Goal: Task Accomplishment & Management: Use online tool/utility

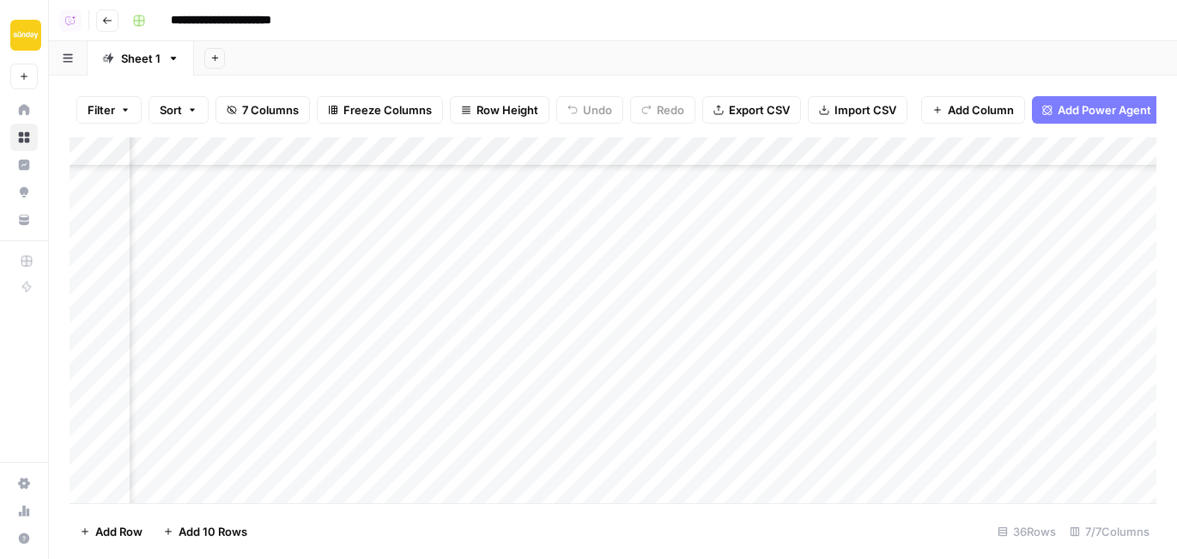
scroll to position [134, 650]
click at [601, 338] on div "Add Column" at bounding box center [613, 320] width 1087 height 366
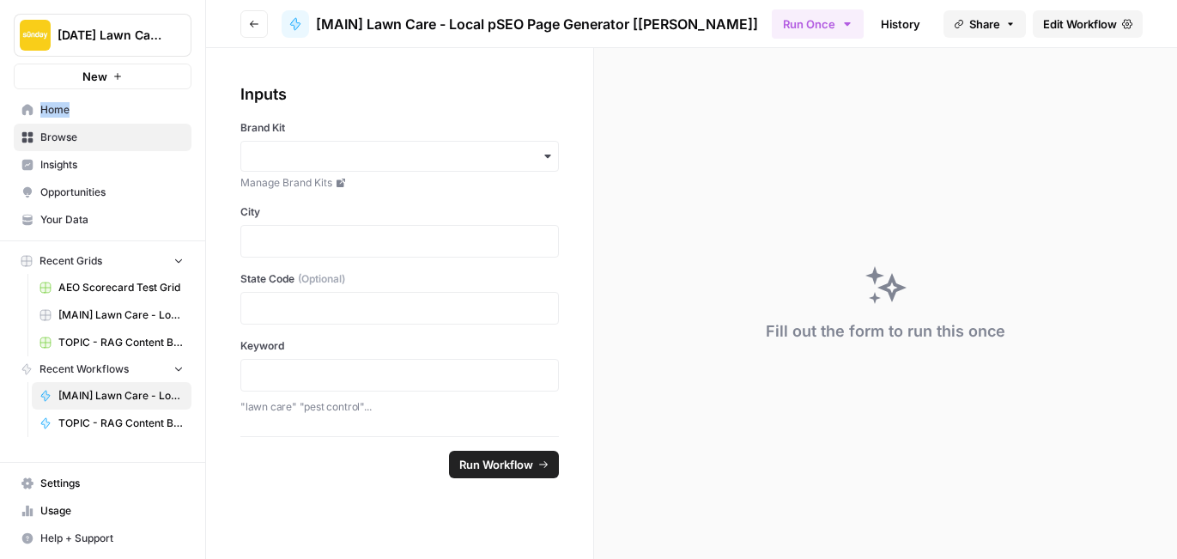
click at [1092, 25] on span "Edit Workflow" at bounding box center [1080, 23] width 74 height 17
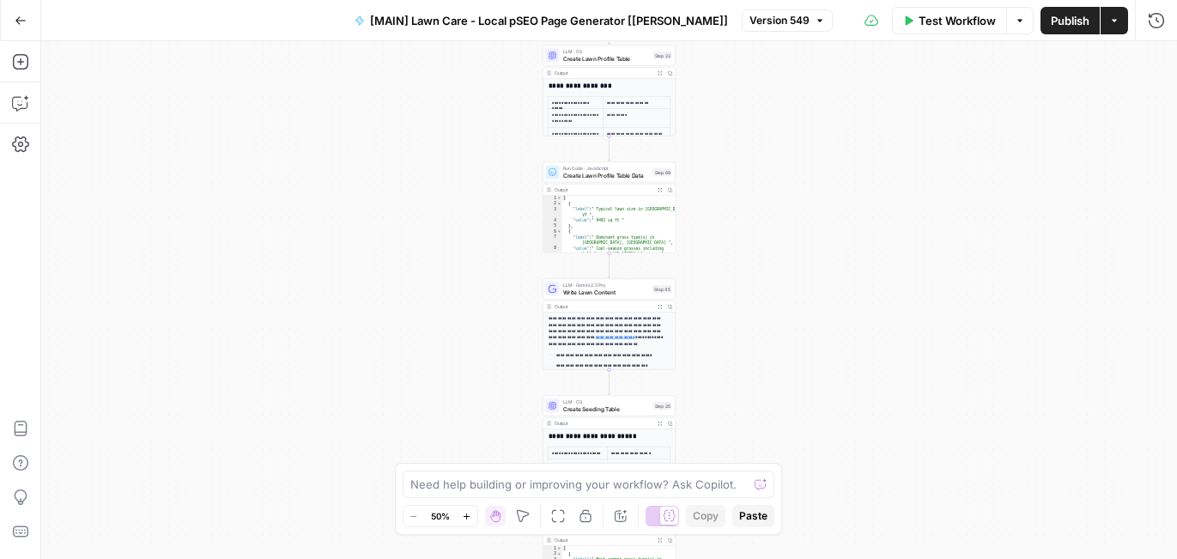
click at [952, 12] on span "Test Workflow" at bounding box center [957, 20] width 77 height 17
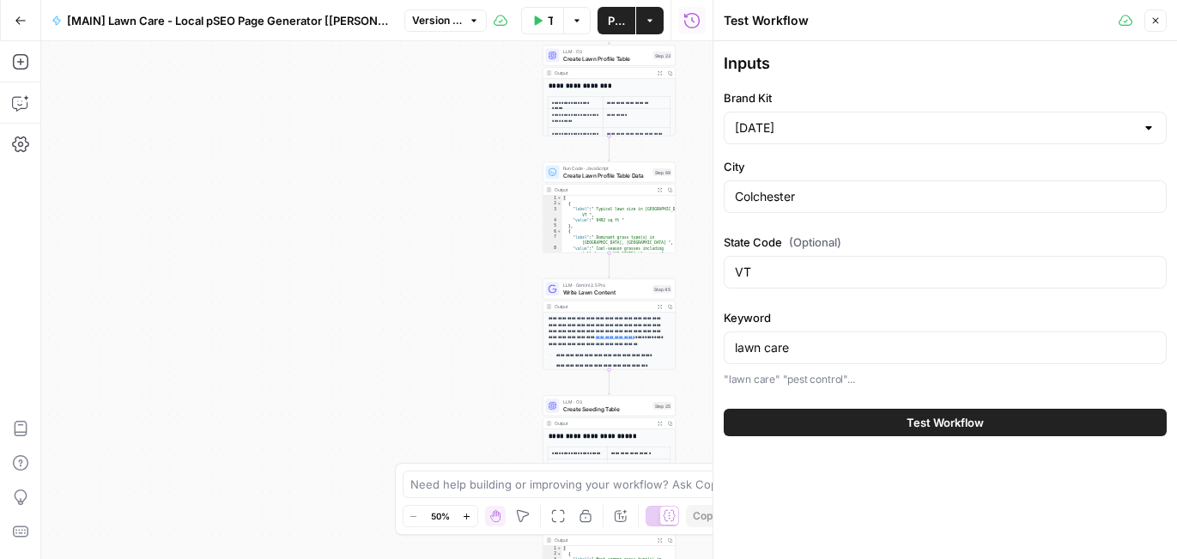
click at [928, 421] on span "Test Workflow" at bounding box center [945, 422] width 77 height 17
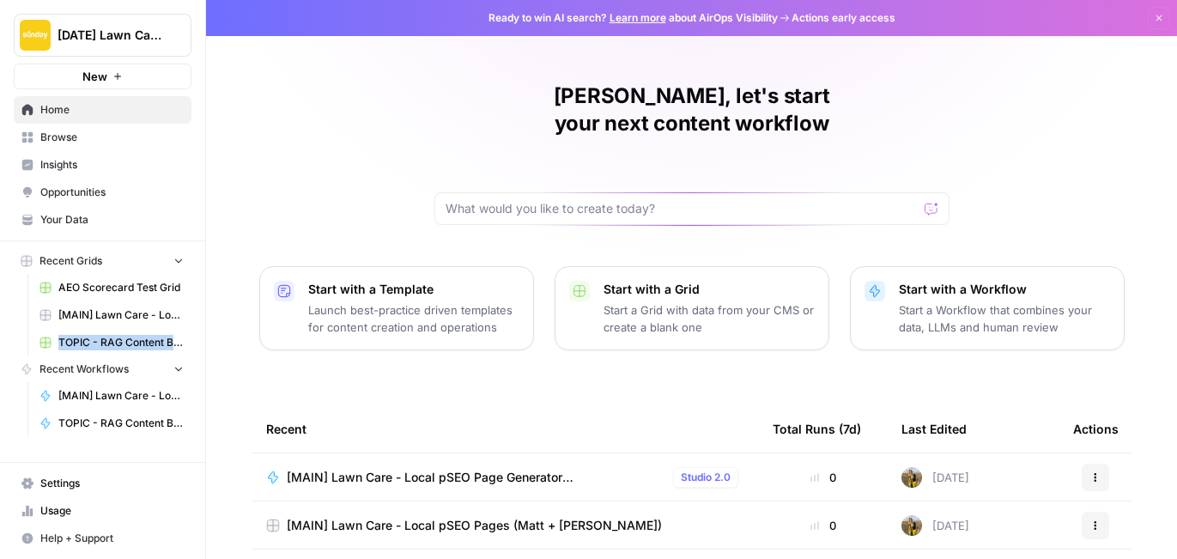
click at [113, 367] on span "Recent Workflows" at bounding box center [84, 369] width 89 height 15
click at [70, 133] on span "Browse" at bounding box center [111, 137] width 143 height 15
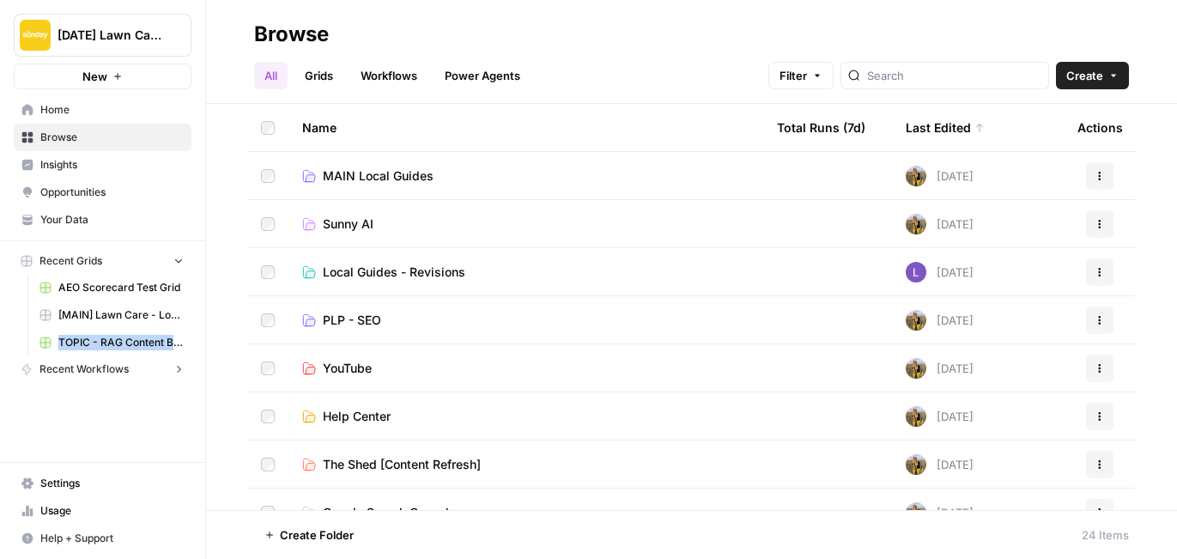
click at [400, 72] on link "Workflows" at bounding box center [388, 75] width 77 height 27
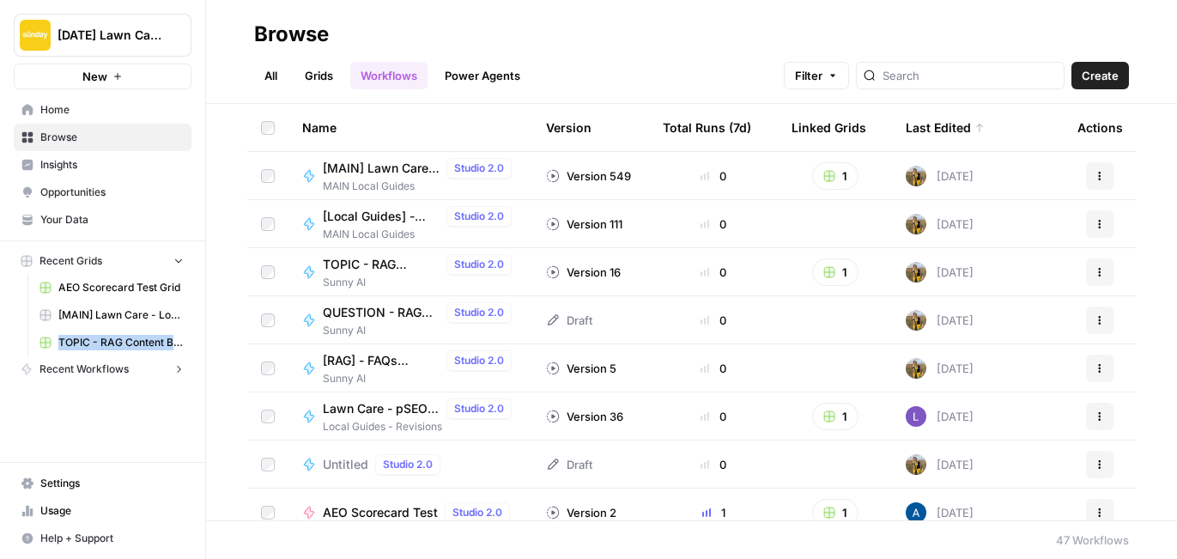
click at [364, 313] on span "QUESTION - RAG Content Brief" at bounding box center [381, 312] width 117 height 17
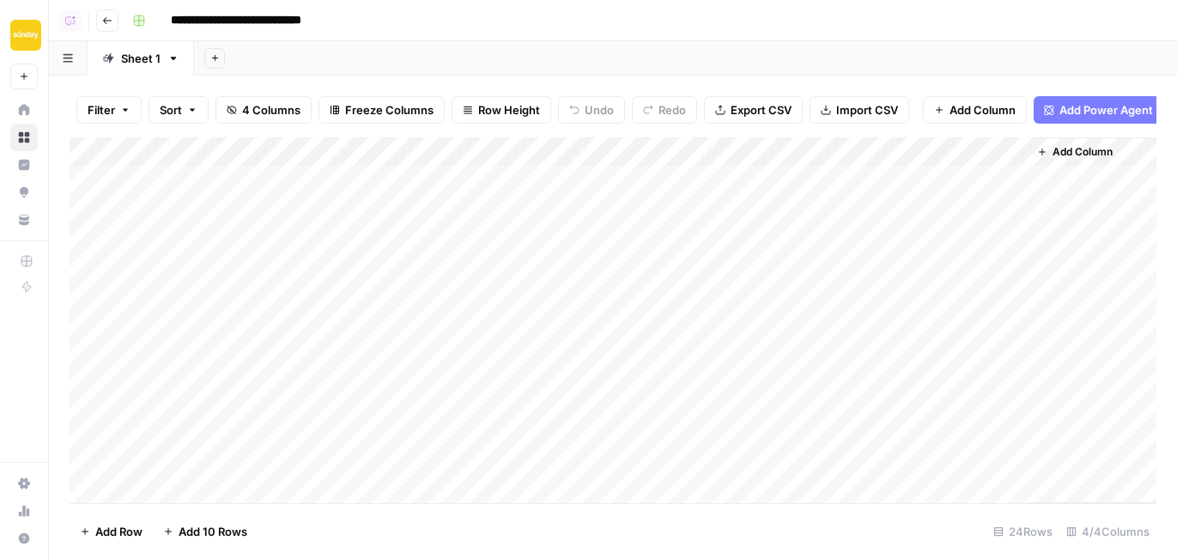
click at [560, 151] on div "Add Column" at bounding box center [613, 320] width 1087 height 366
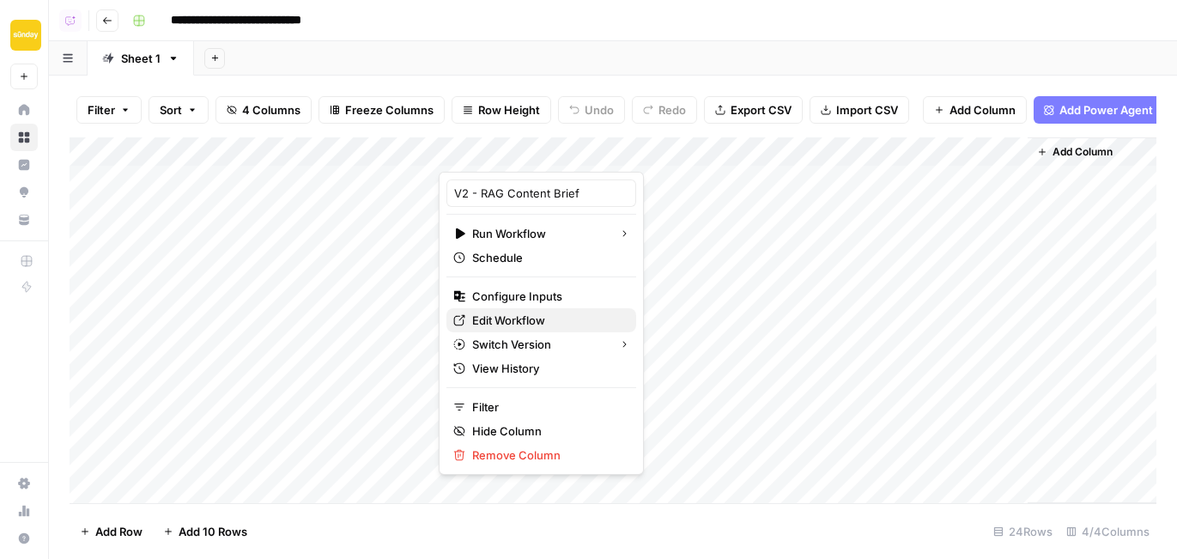
click at [520, 321] on span "Edit Workflow" at bounding box center [547, 320] width 150 height 17
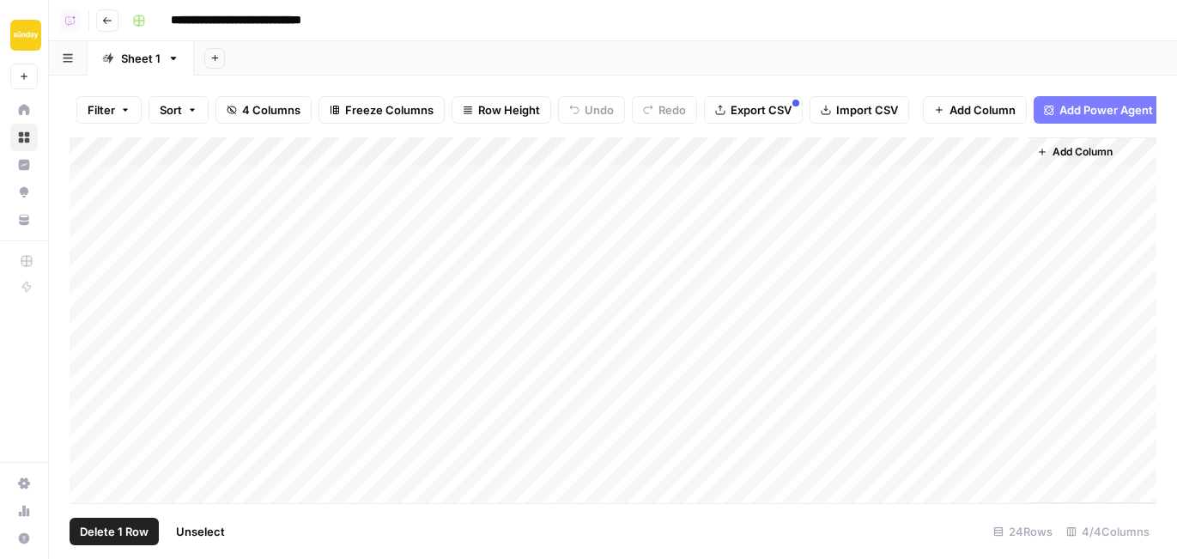
click at [94, 295] on div "Add Column" at bounding box center [613, 320] width 1087 height 366
click at [90, 329] on div "Add Column" at bounding box center [613, 320] width 1087 height 366
click at [86, 354] on div "Add Column" at bounding box center [613, 320] width 1087 height 366
click at [90, 387] on div "Add Column" at bounding box center [613, 320] width 1087 height 366
click at [88, 406] on div "Add Column" at bounding box center [613, 320] width 1087 height 366
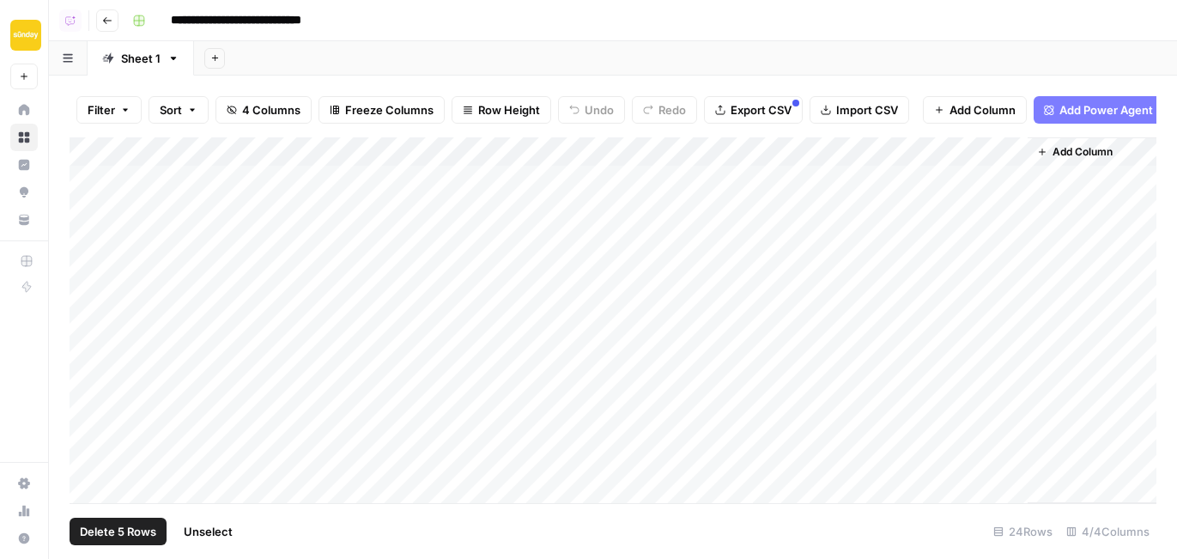
click at [88, 450] on div "Add Column" at bounding box center [613, 320] width 1087 height 366
click at [704, 428] on div "Add Column" at bounding box center [613, 320] width 1087 height 366
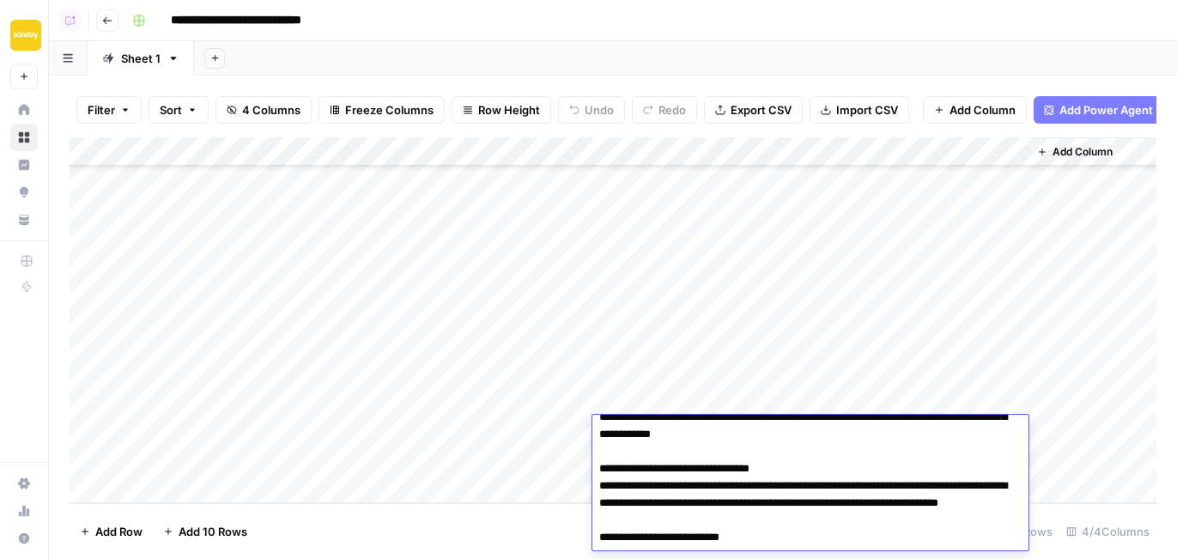
scroll to position [0, 0]
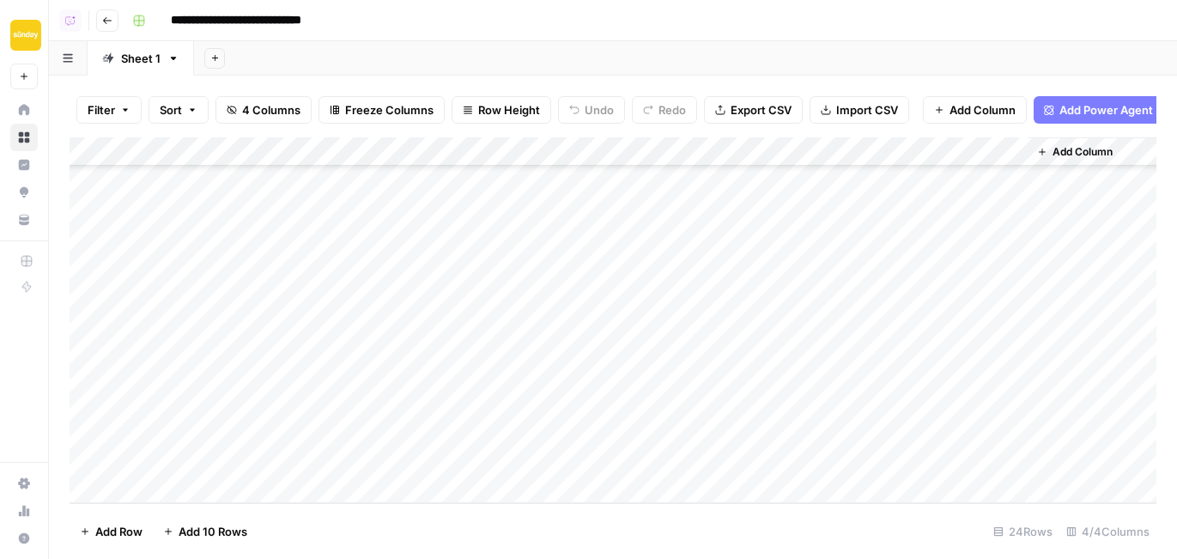
click at [730, 286] on div "Add Column" at bounding box center [613, 320] width 1087 height 366
click at [729, 262] on div "Add Column" at bounding box center [613, 320] width 1087 height 366
click at [786, 219] on div "Add Column" at bounding box center [613, 320] width 1087 height 366
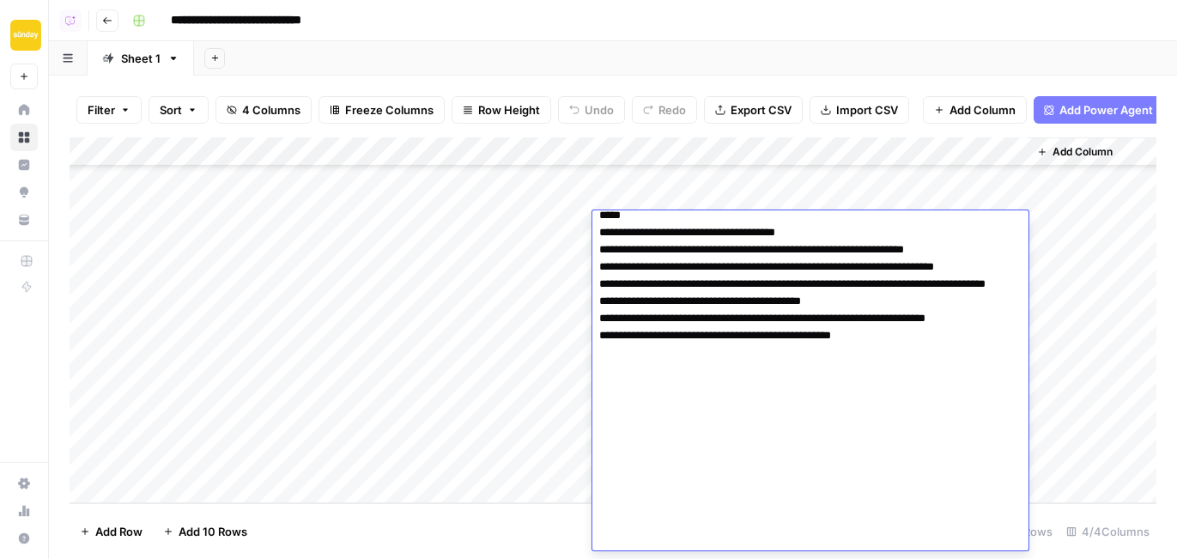
scroll to position [2266, 0]
